Goal: Obtain resource: Download file/media

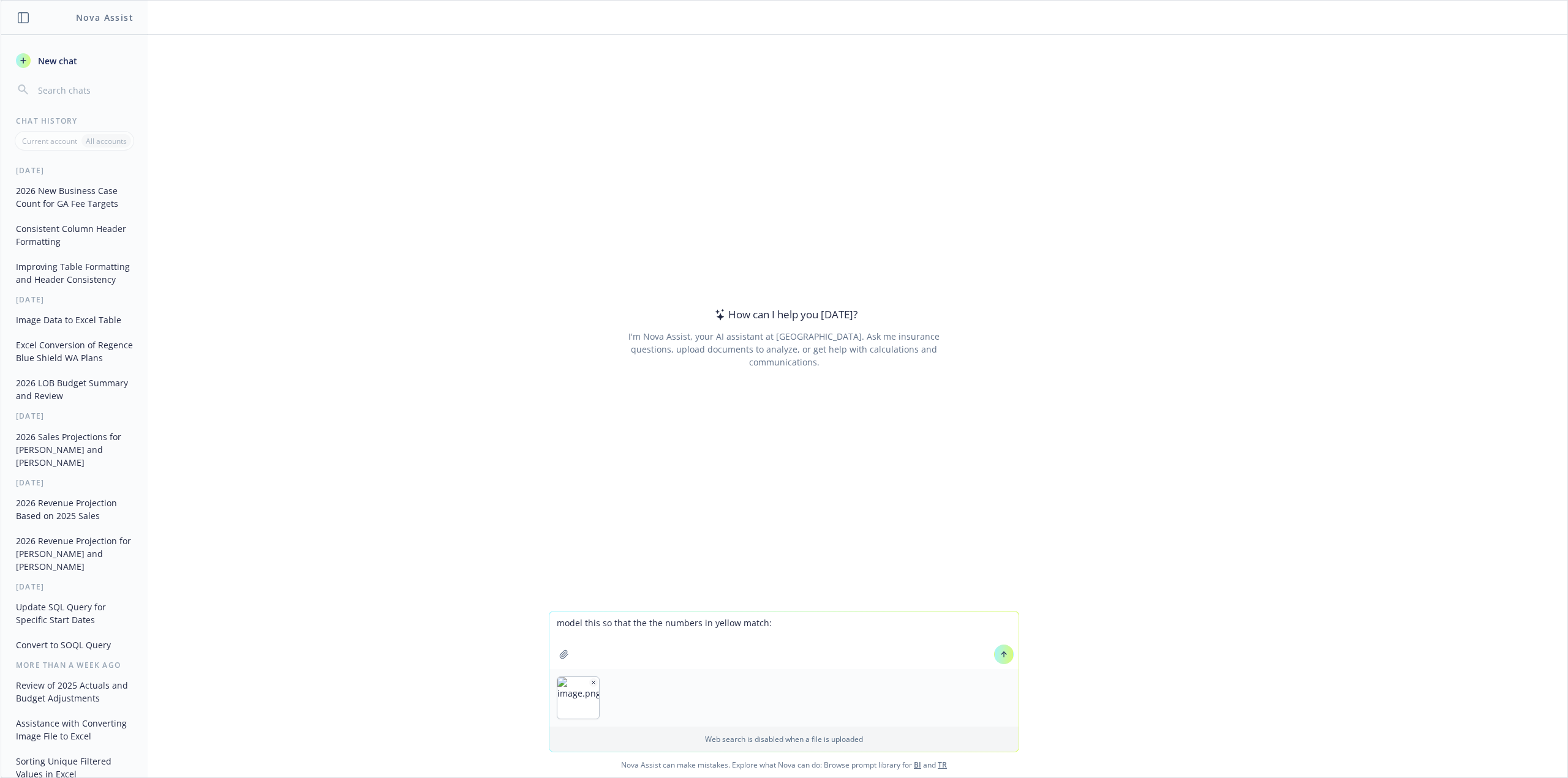
type textarea "model this so that the the numbers in yellow match:"
click at [1000, 653] on icon at bounding box center [1004, 654] width 9 height 9
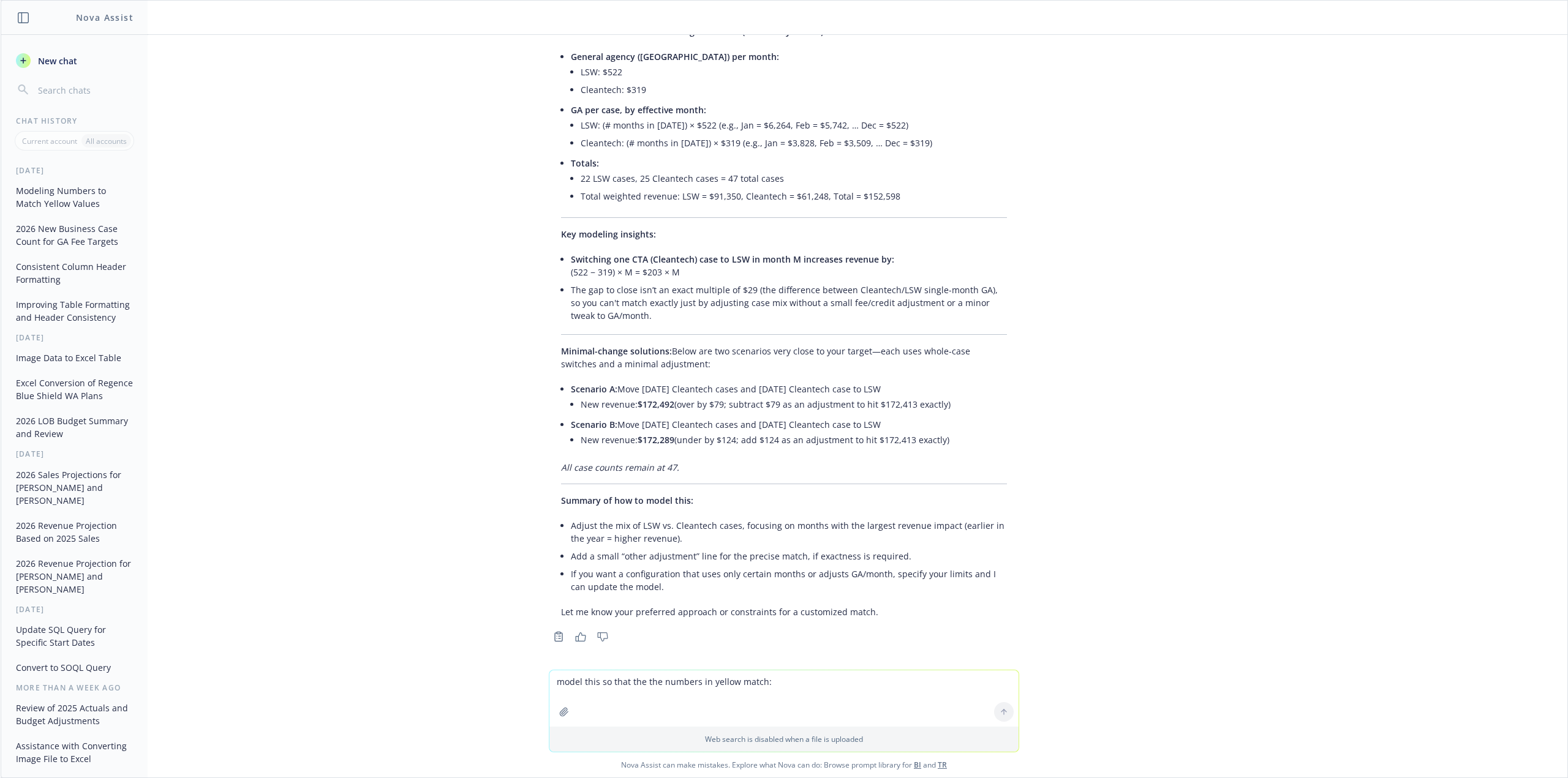
scroll to position [250, 0]
click at [778, 691] on textarea "model this so that the the numbers in yellow match:" at bounding box center [784, 698] width 469 height 56
type textarea "export to excel"
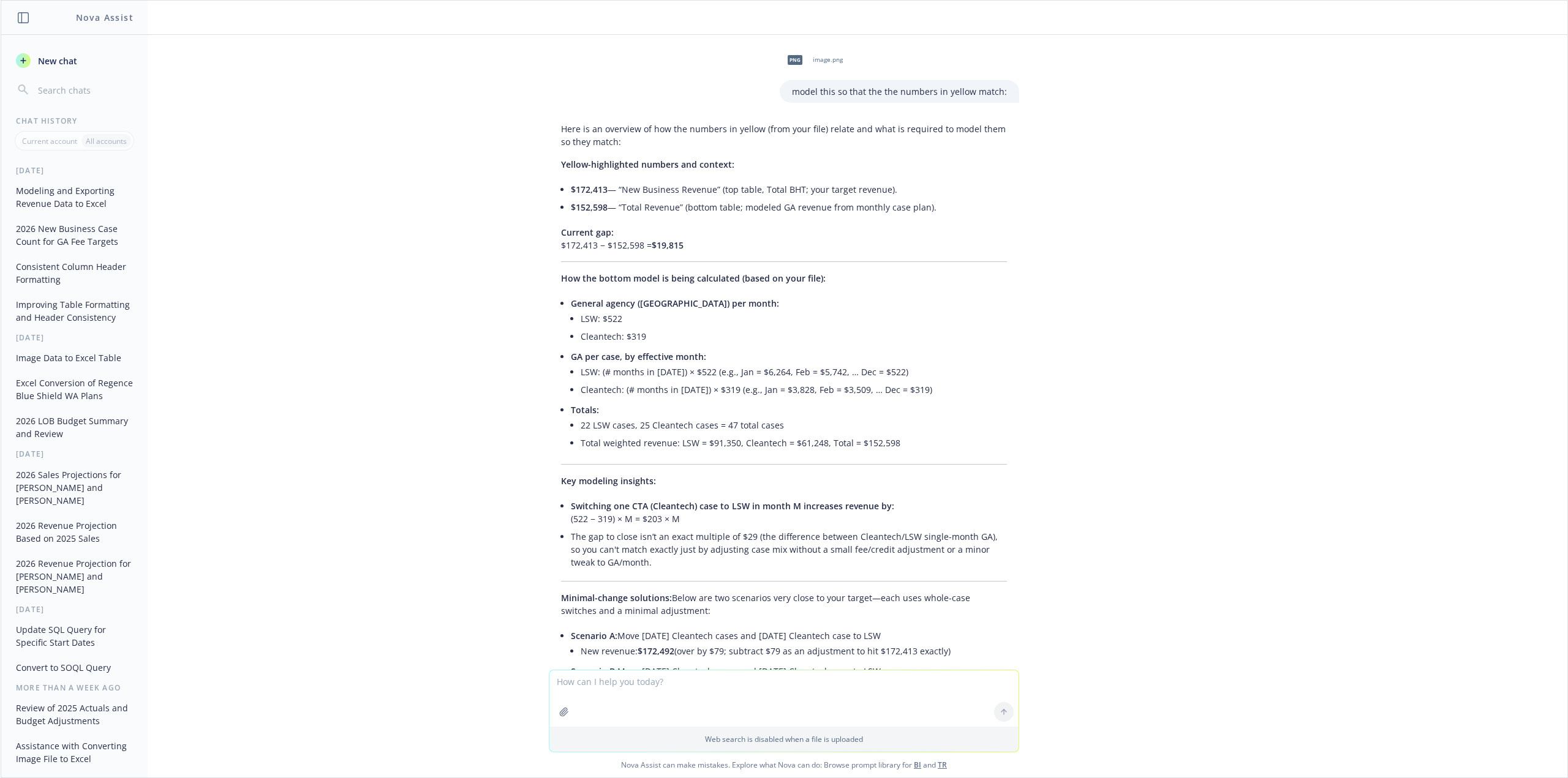
scroll to position [496, 0]
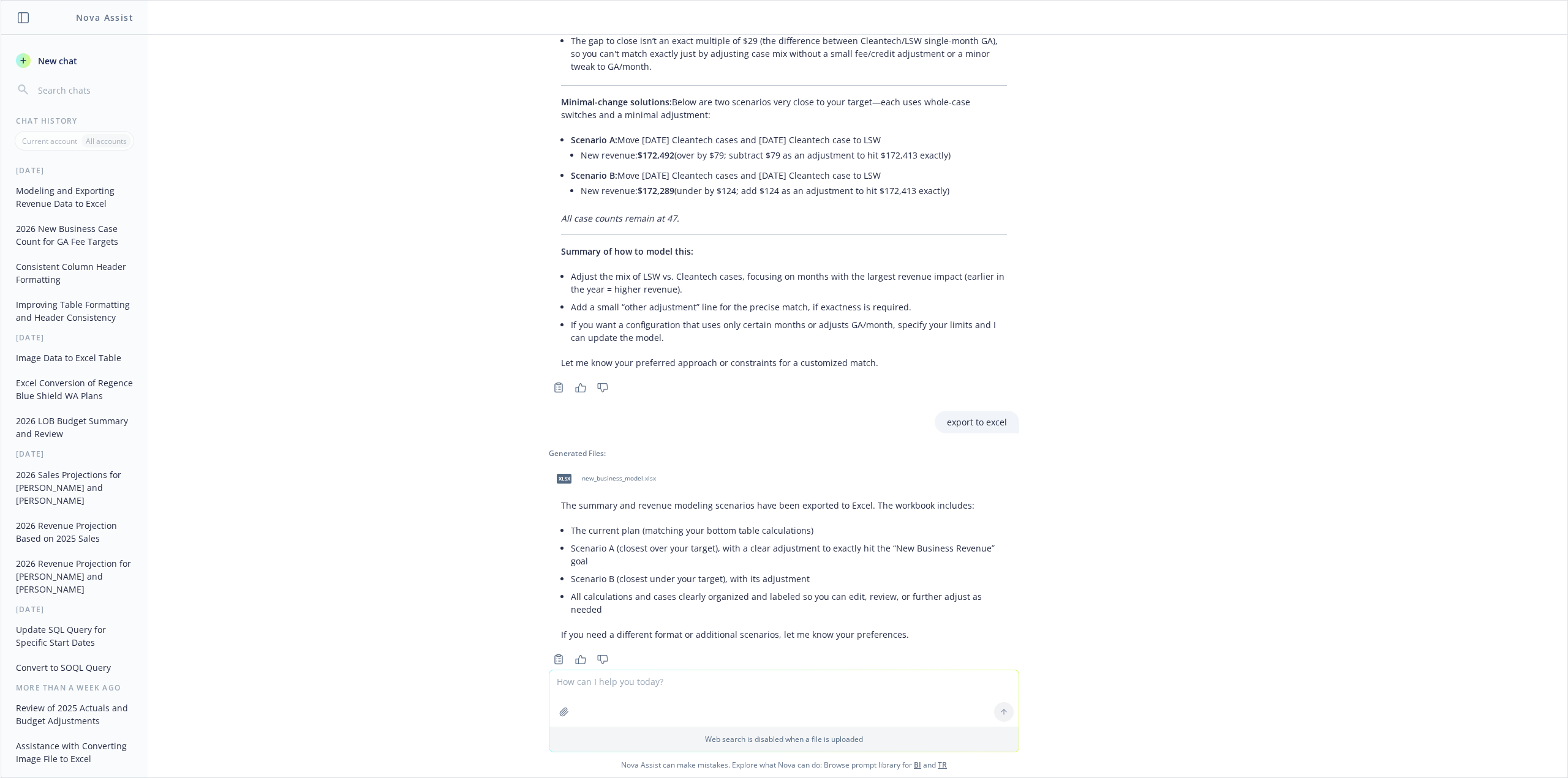
click at [567, 474] on div "xlsx new_business_model.xlsx" at bounding box center [604, 479] width 110 height 31
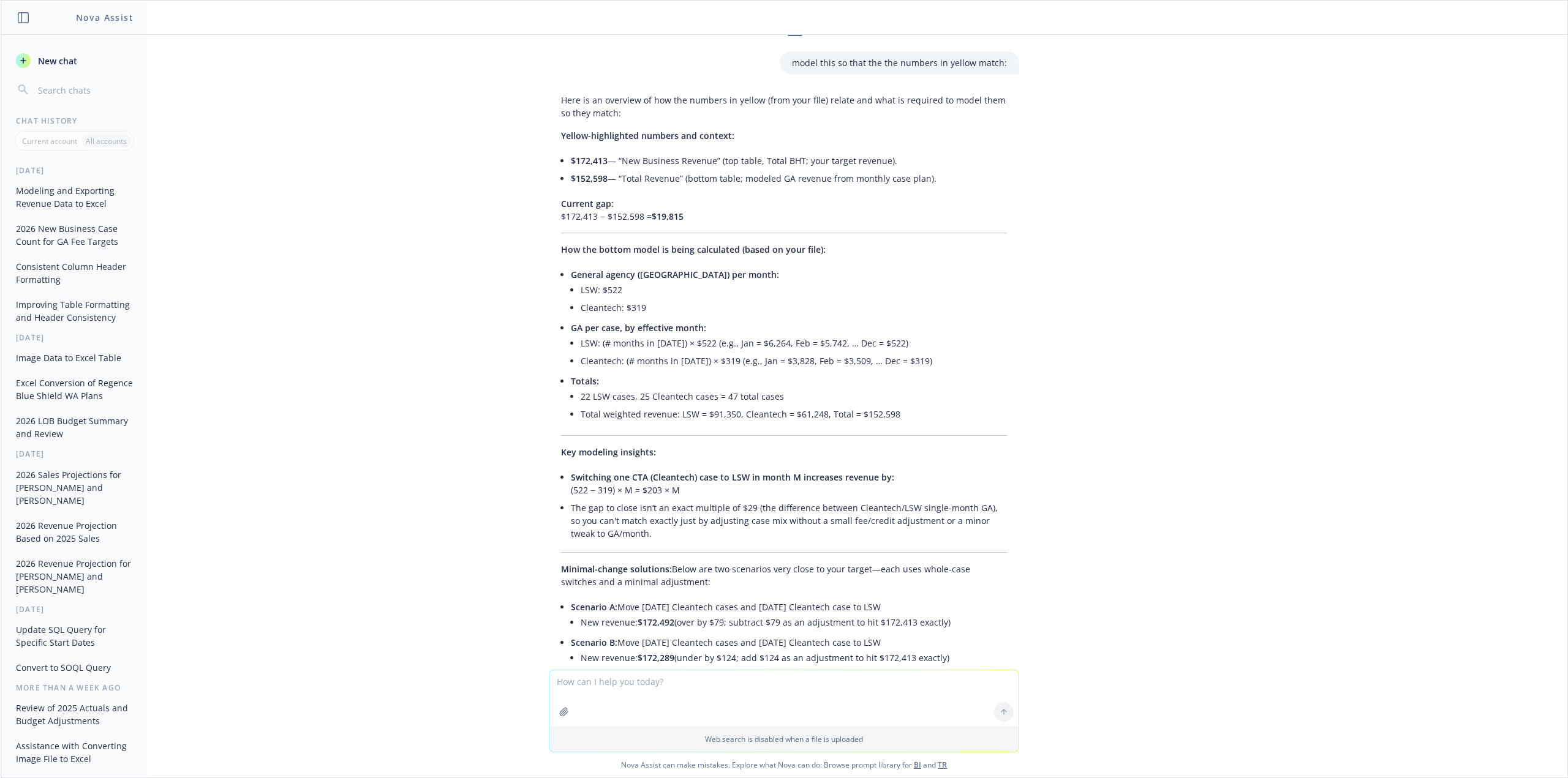
scroll to position [0, 0]
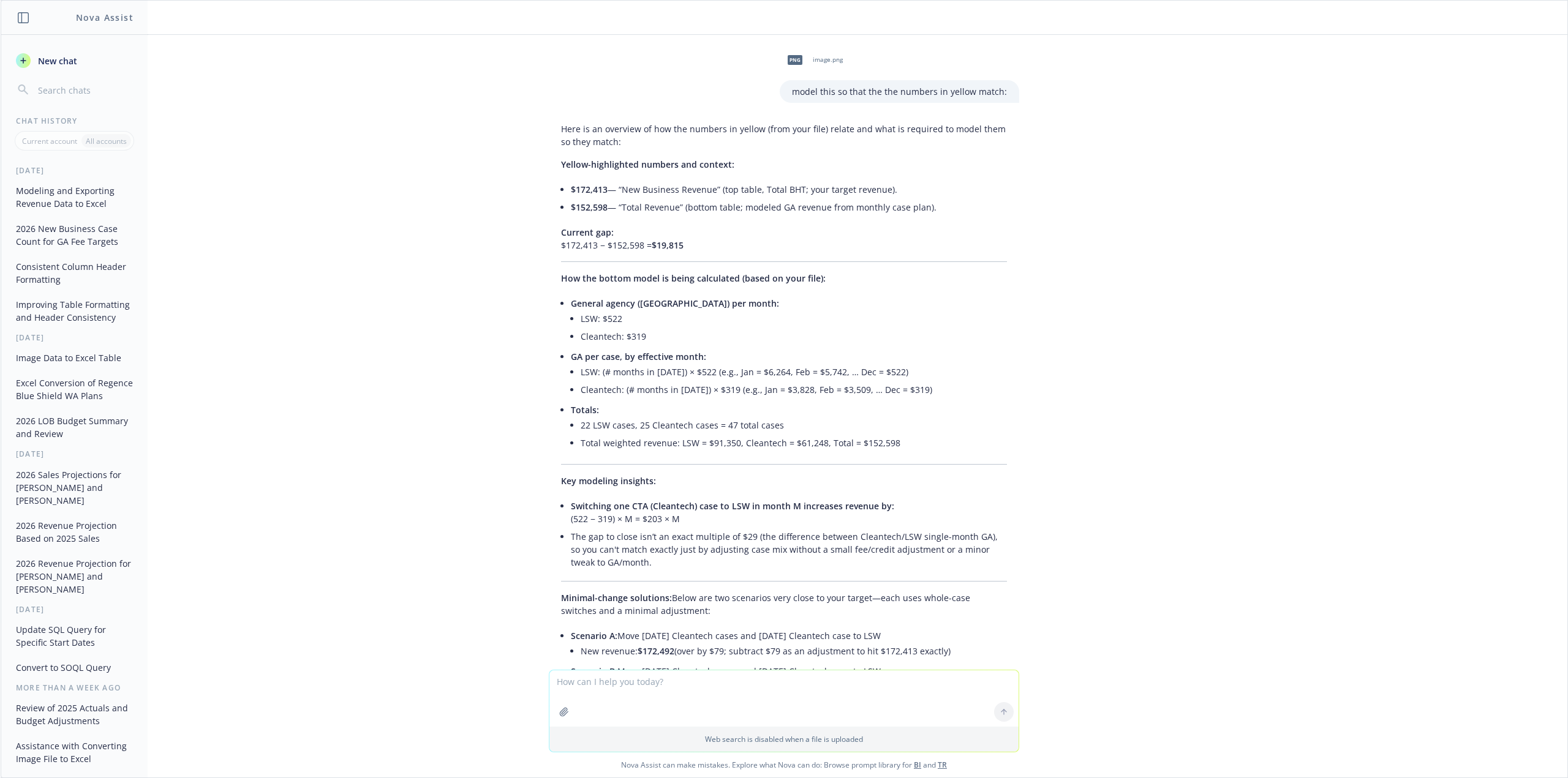
click at [86, 230] on button "2026 New Business Case Count for GA Fee Targets" at bounding box center [74, 235] width 127 height 33
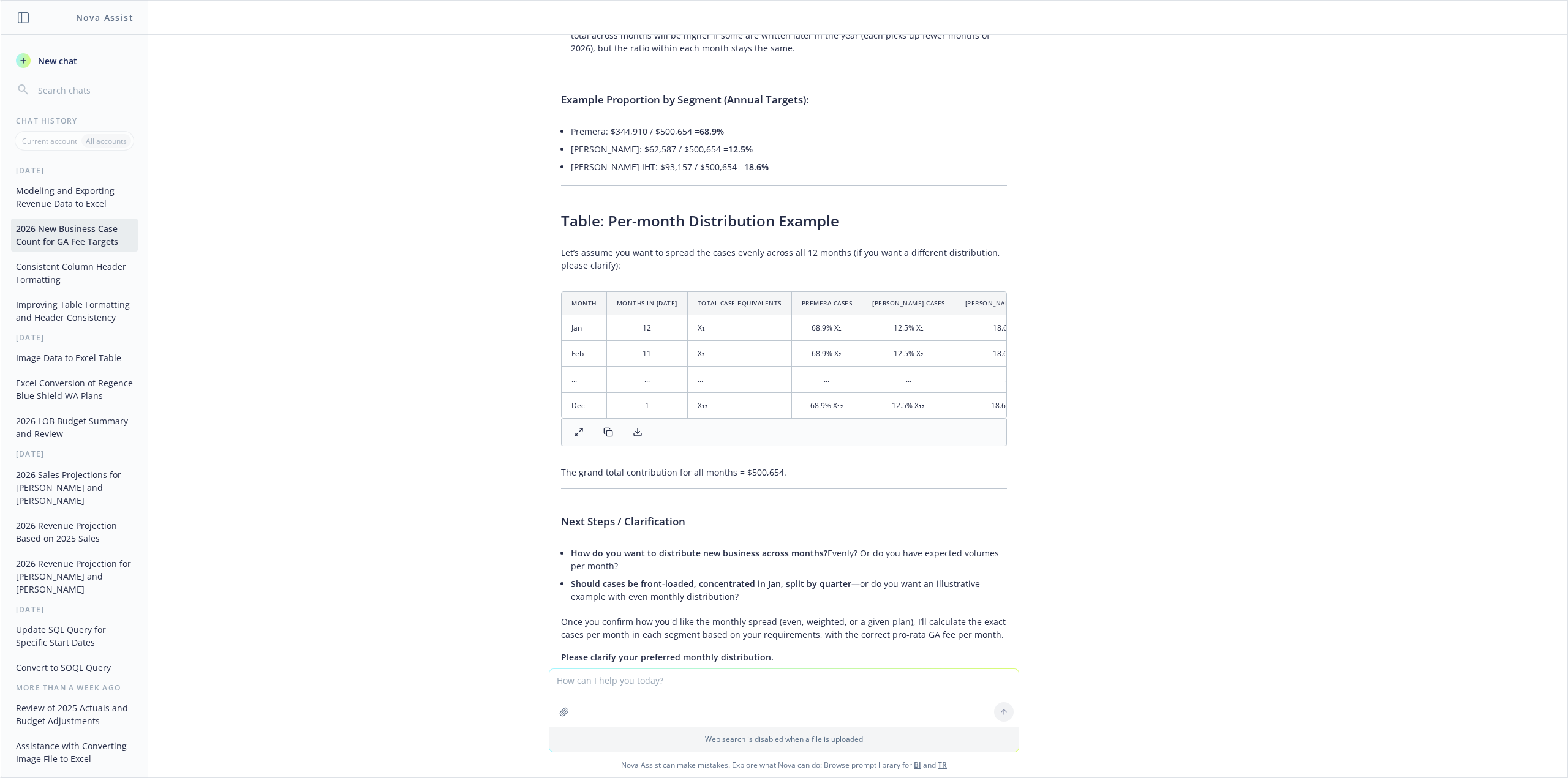
scroll to position [5175, 0]
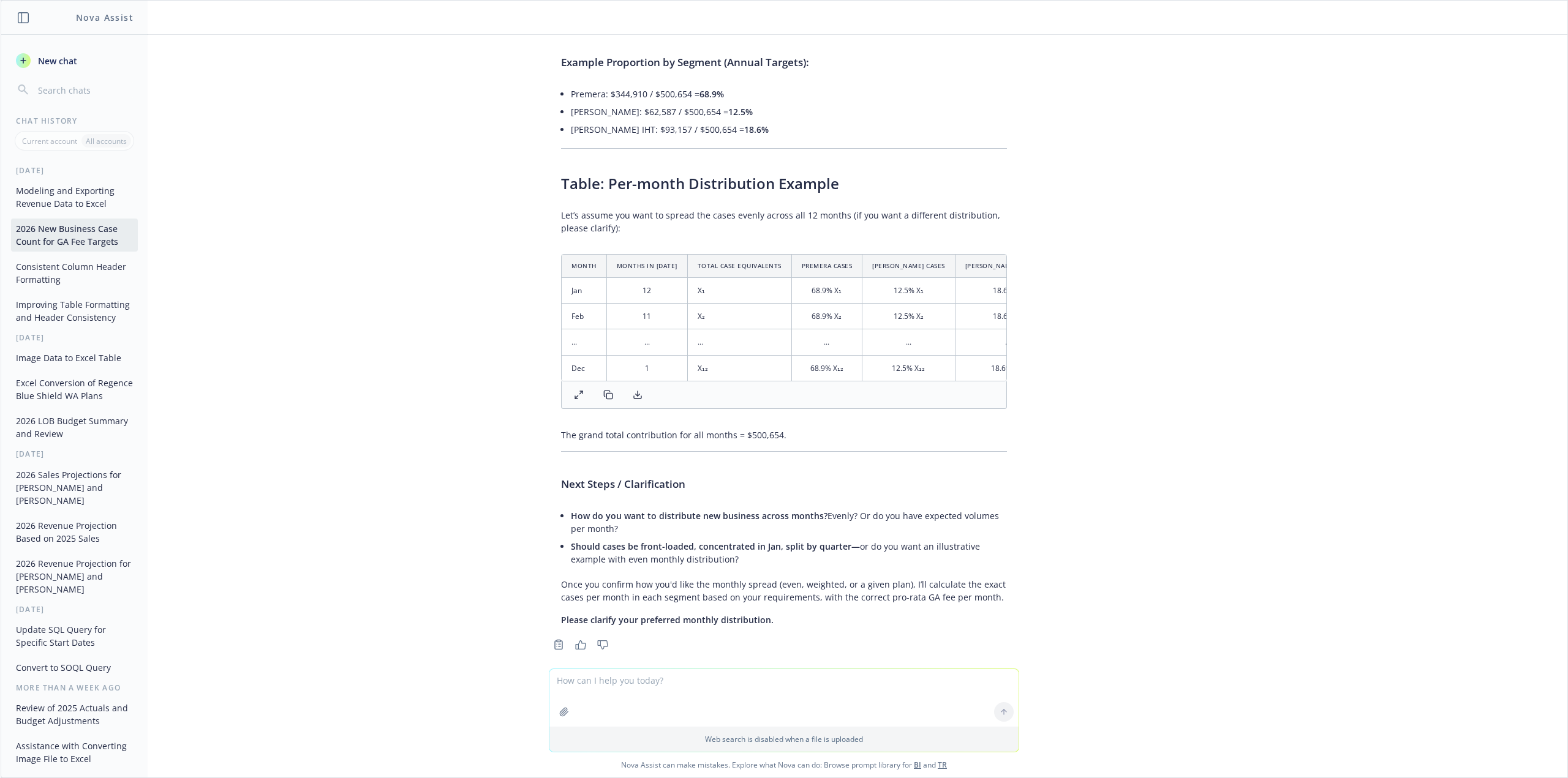
click at [78, 285] on button "Consistent Column Header Formatting" at bounding box center [74, 273] width 127 height 33
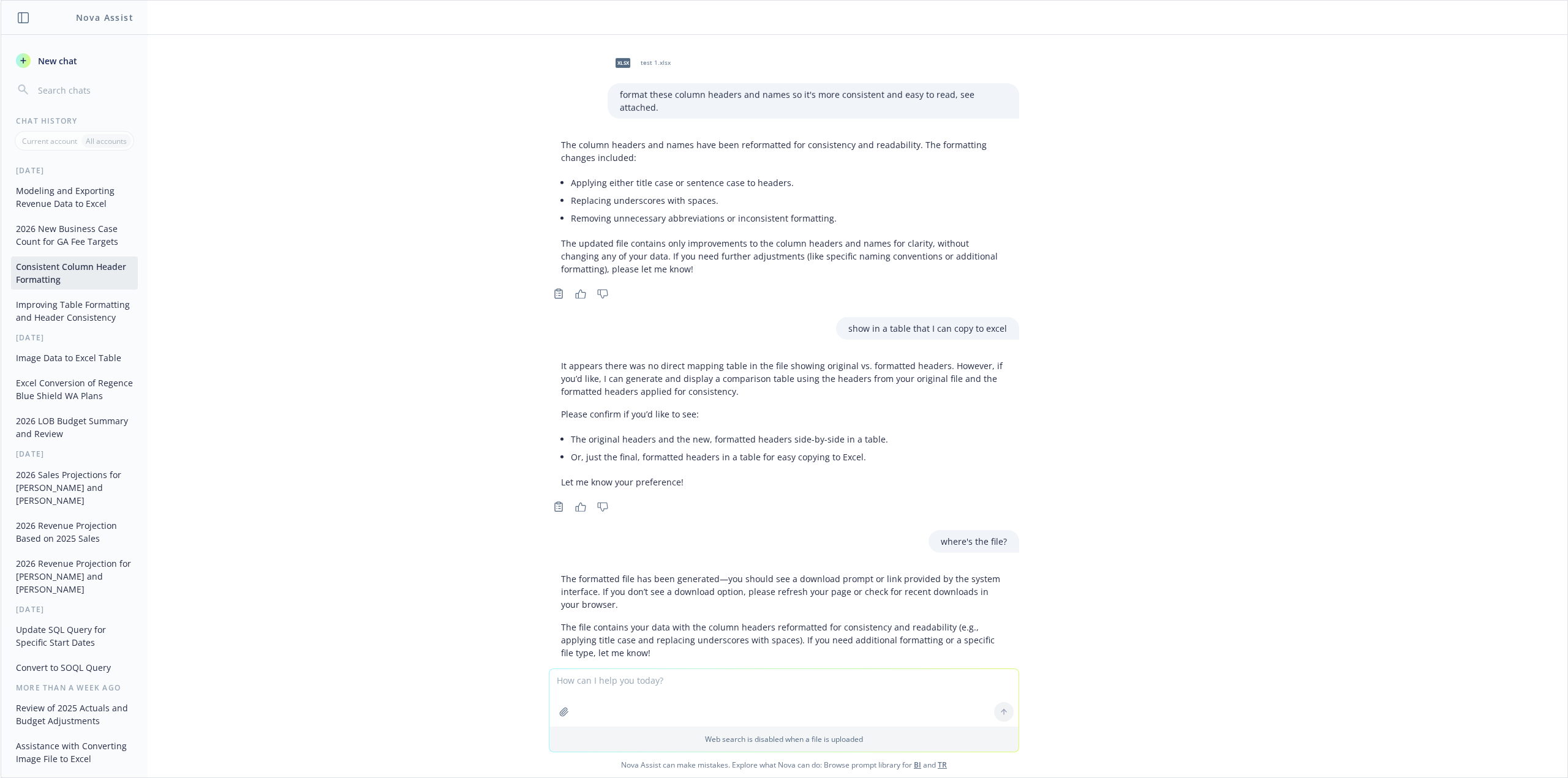
scroll to position [31, 0]
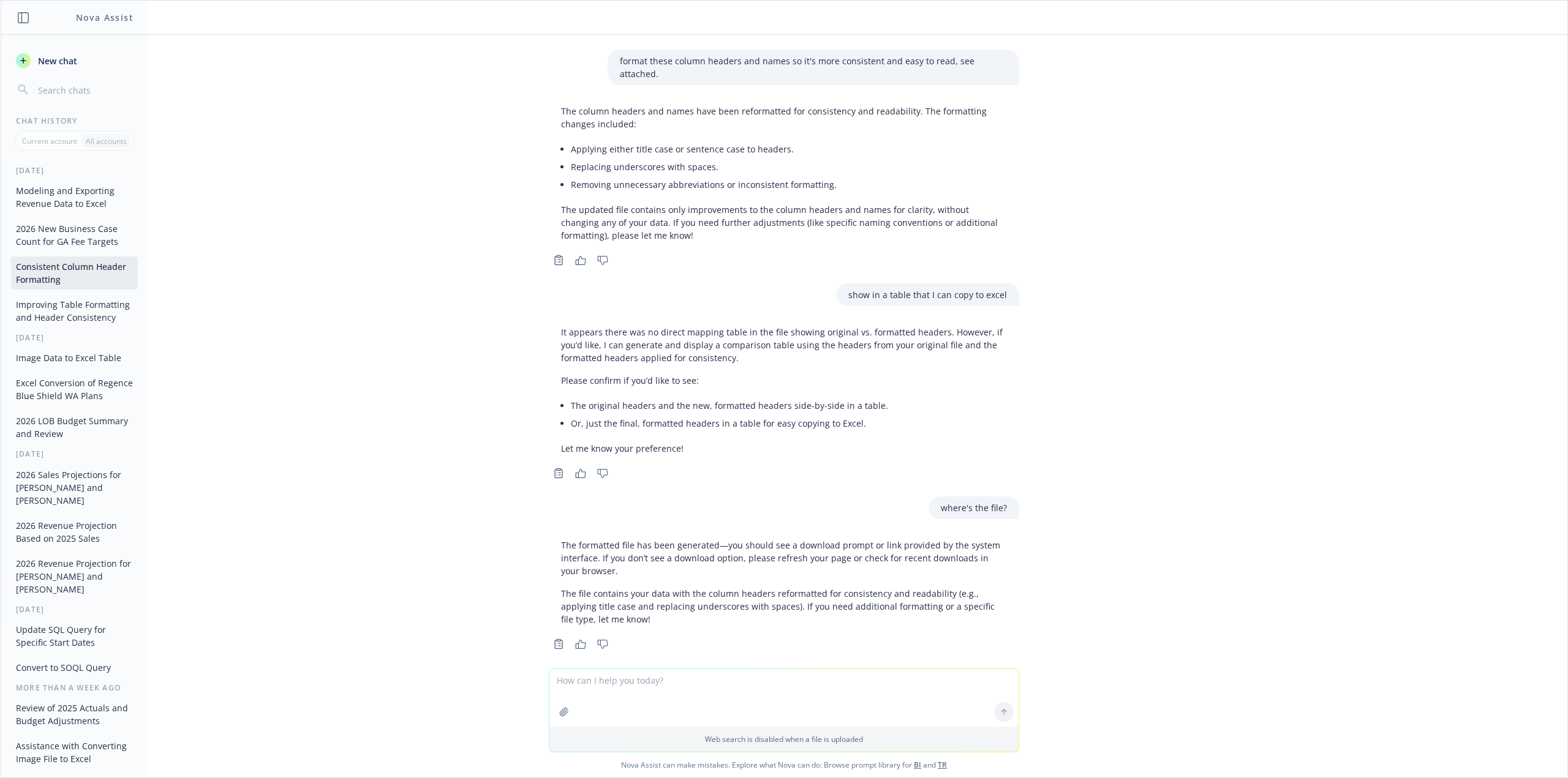
click at [642, 534] on div "The formatted file has been generated—you should see a download prompt or link …" at bounding box center [784, 582] width 471 height 96
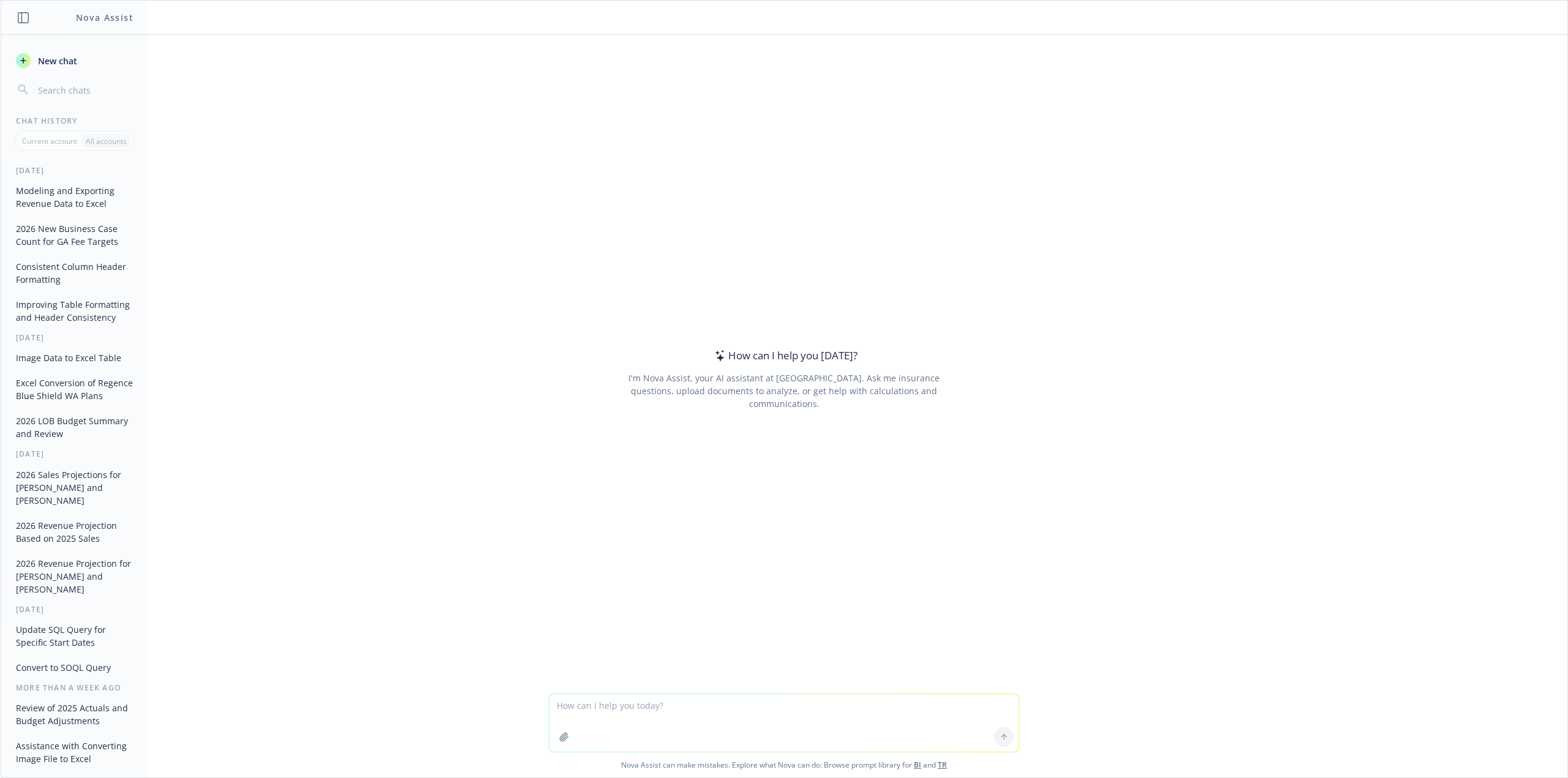
click at [605, 713] on textarea at bounding box center [784, 723] width 469 height 58
type textarea "h"
type textarea "what AI sizzle factor can we implement to AP Connect?"
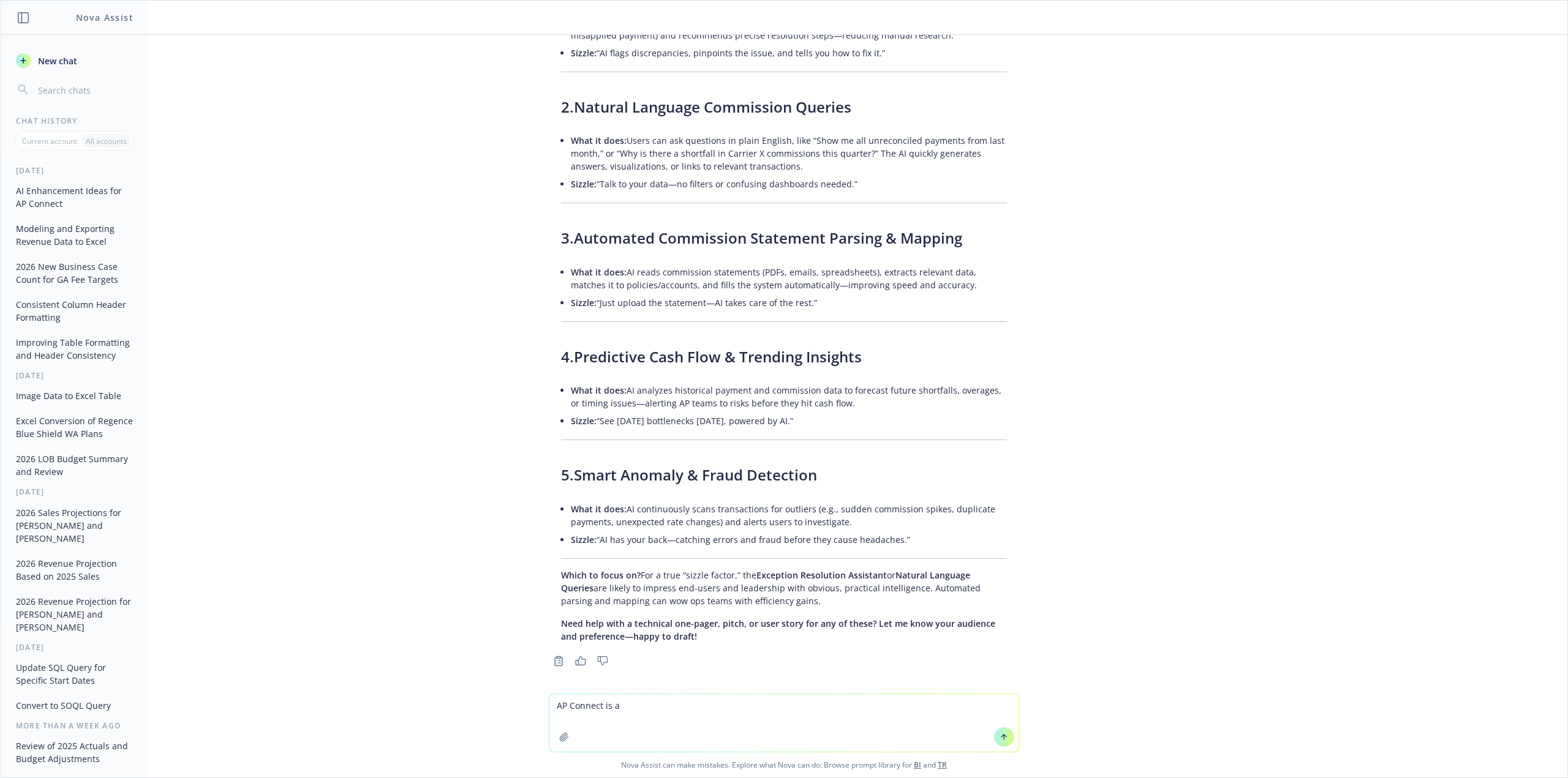
scroll to position [272, 0]
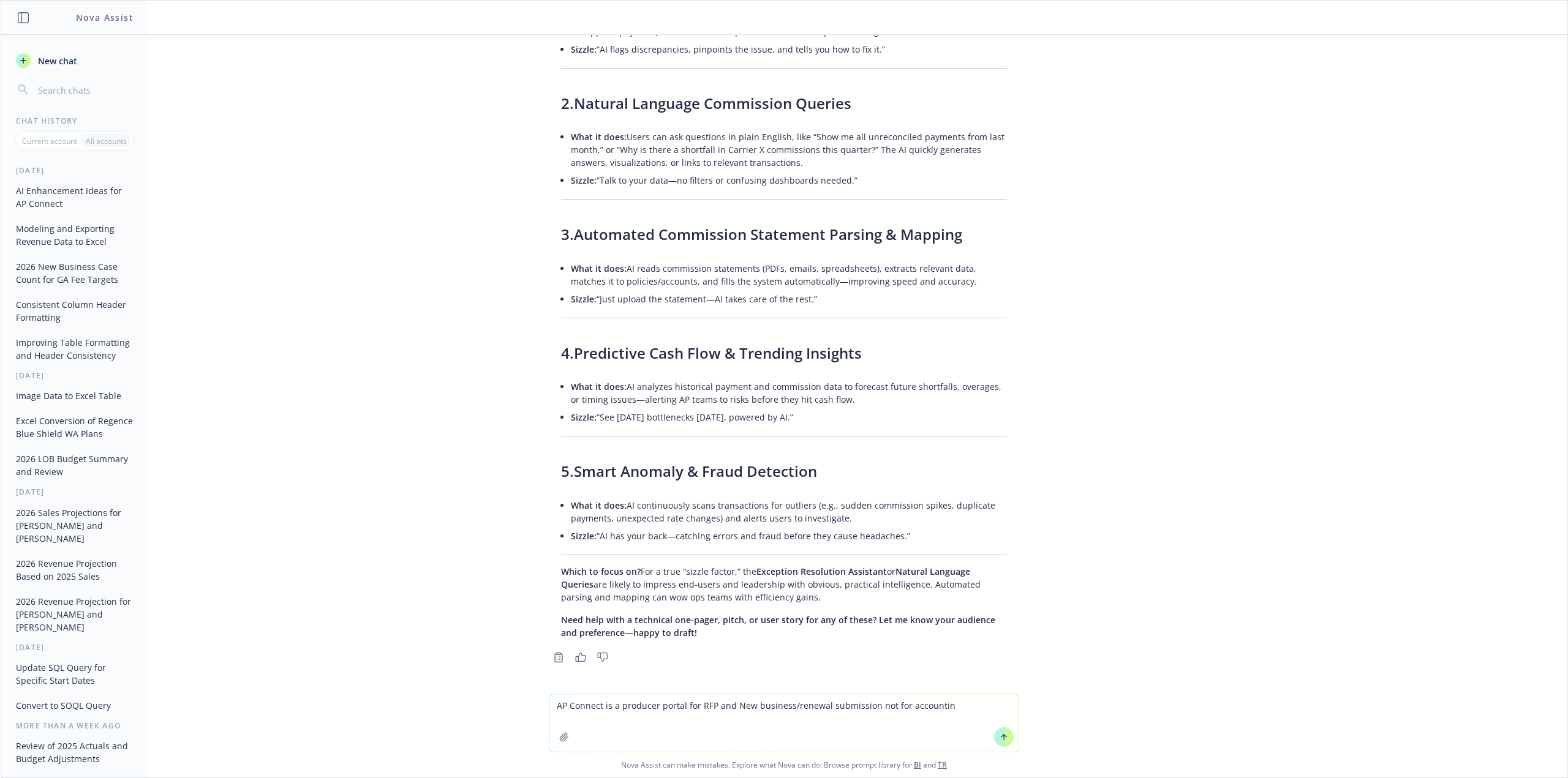
type textarea "AP Connect is a producer portal for RFP and New business/renewal submission not…"
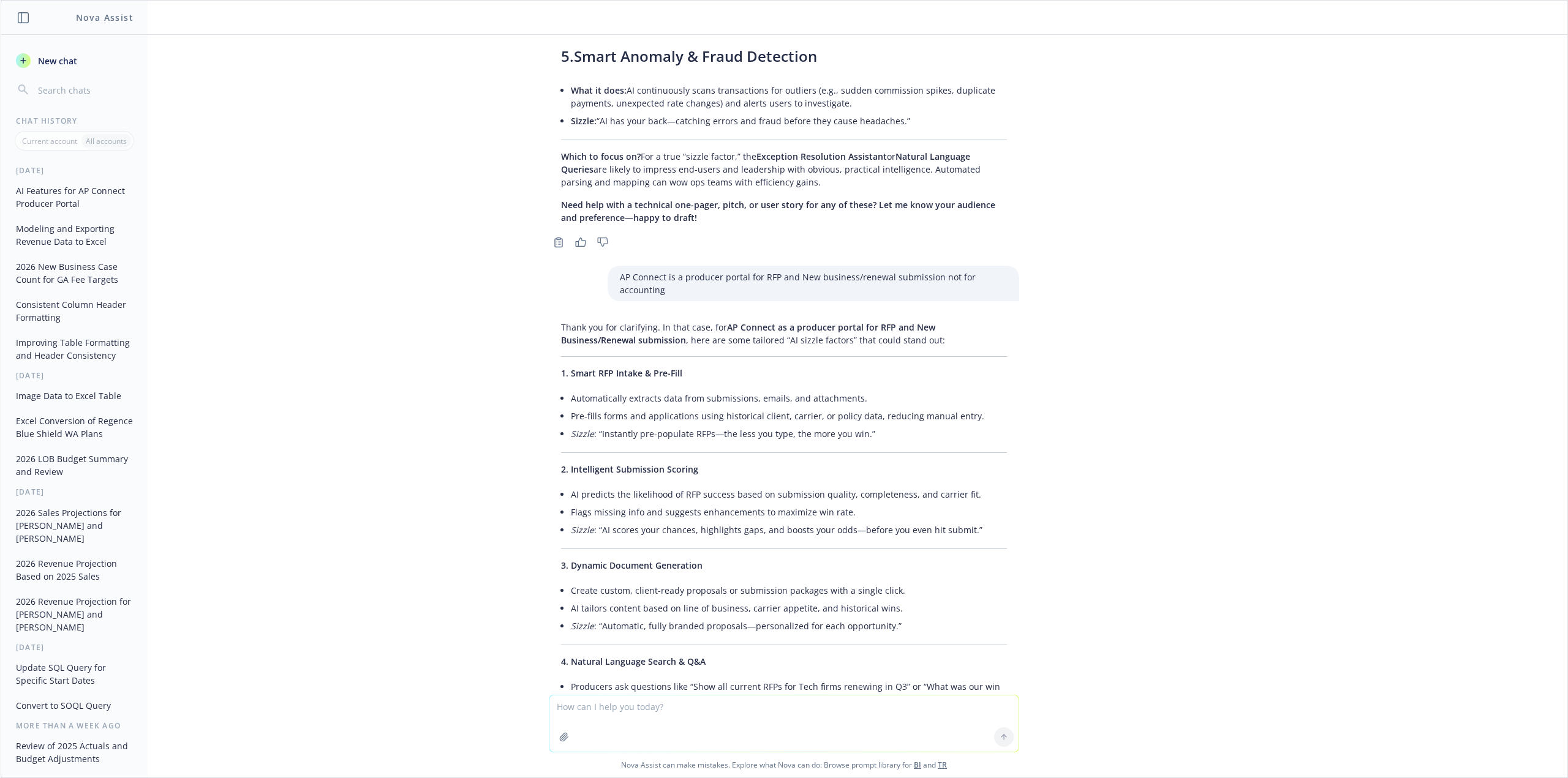
scroll to position [1027, 0]
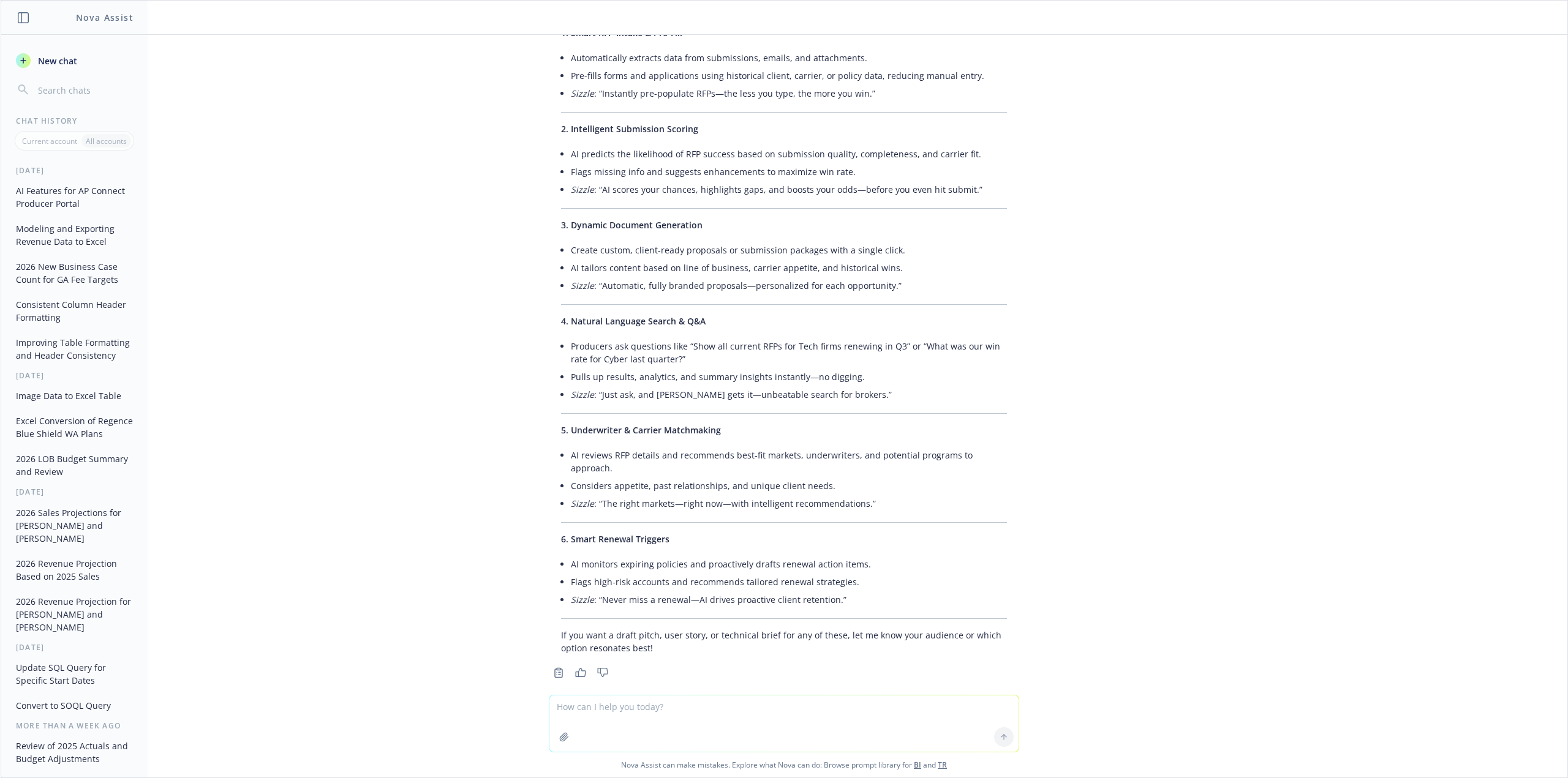
click at [686, 400] on li "Sizzle : “Just ask, and AI gets it—unbeatable search for brokers.”" at bounding box center [788, 395] width 436 height 17
